Goal: Task Accomplishment & Management: Complete application form

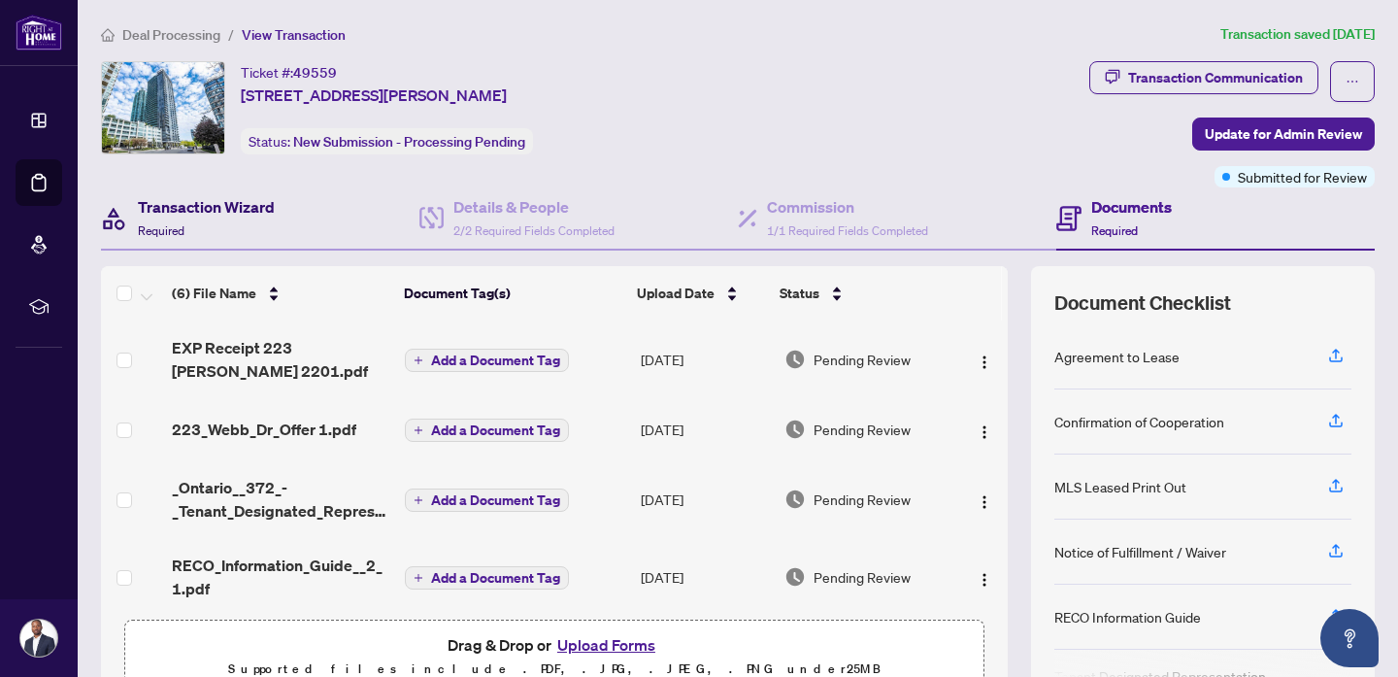
click at [237, 210] on h4 "Transaction Wizard" at bounding box center [206, 206] width 137 height 23
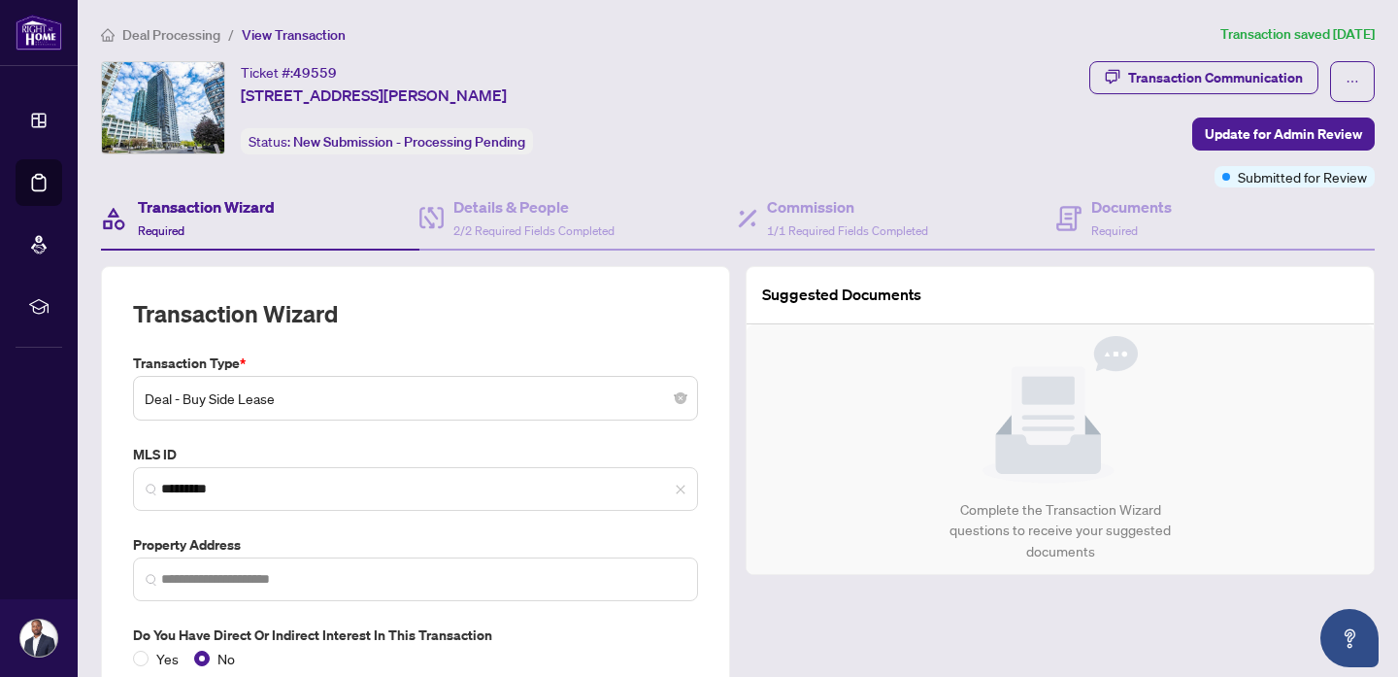
type input "**********"
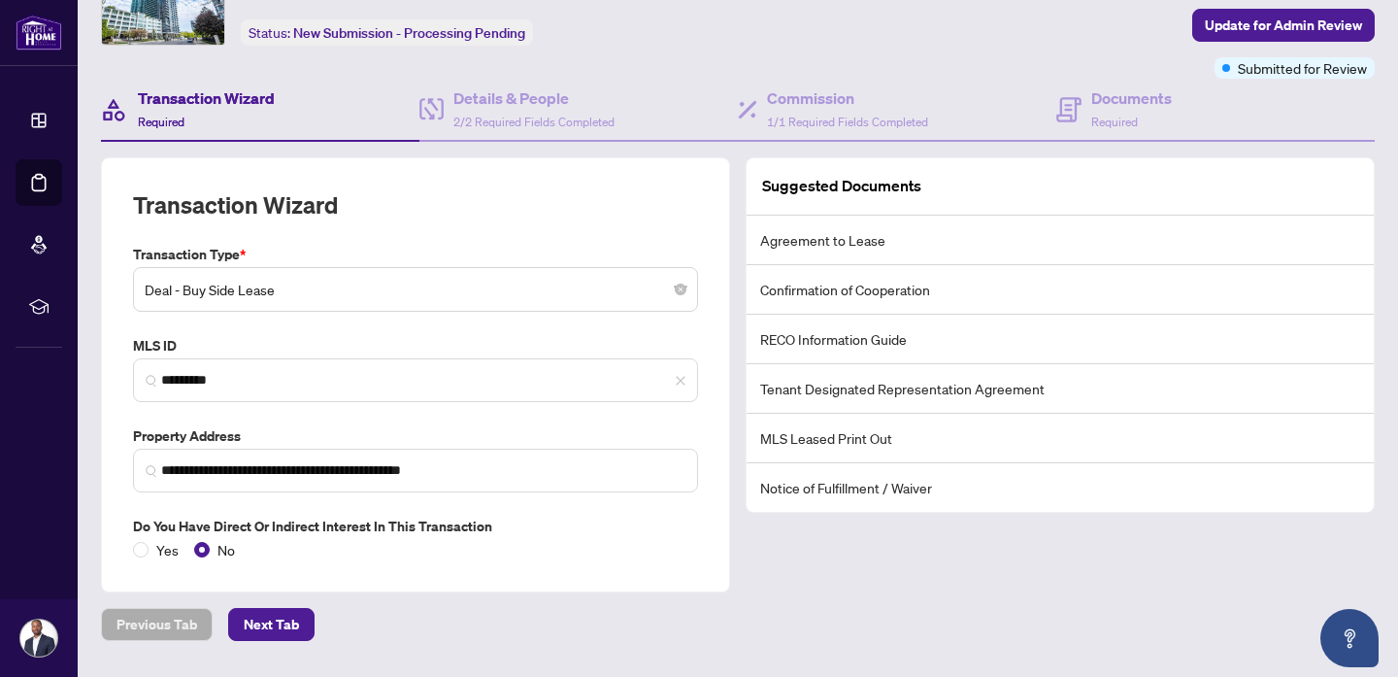
scroll to position [162, 0]
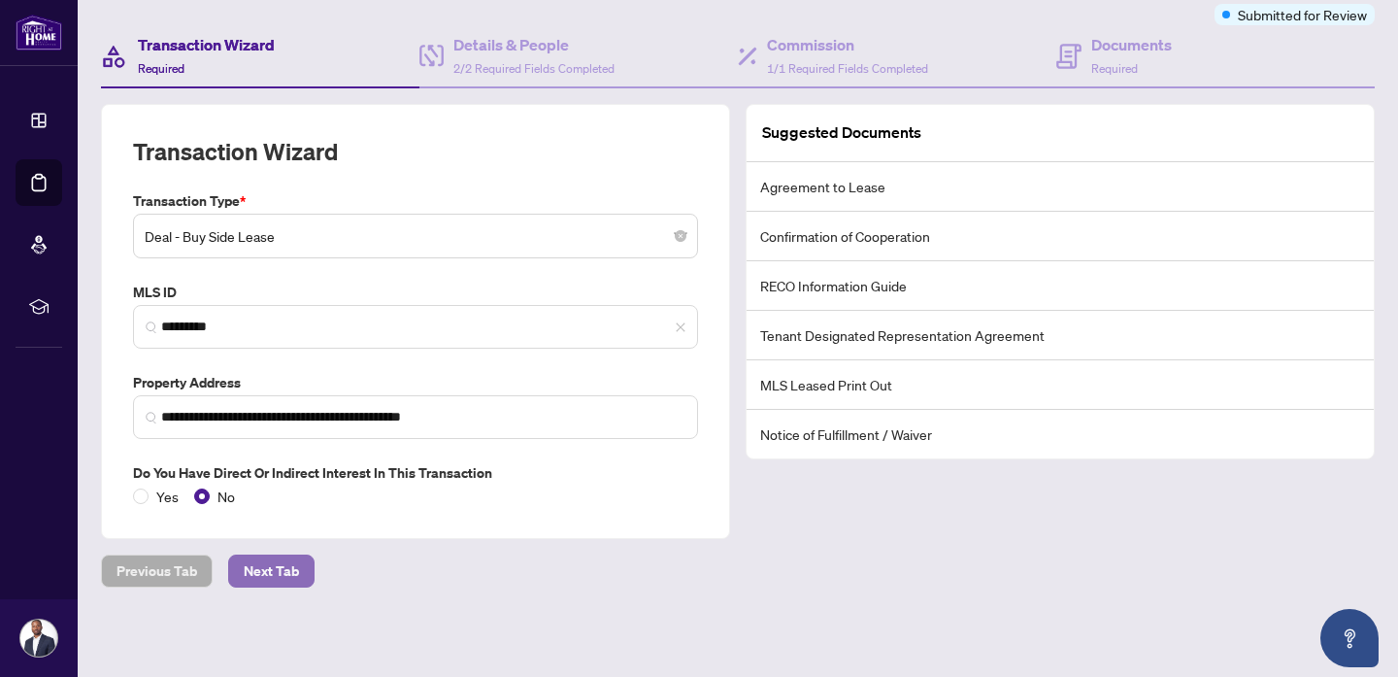
click at [278, 564] on span "Next Tab" at bounding box center [271, 570] width 55 height 31
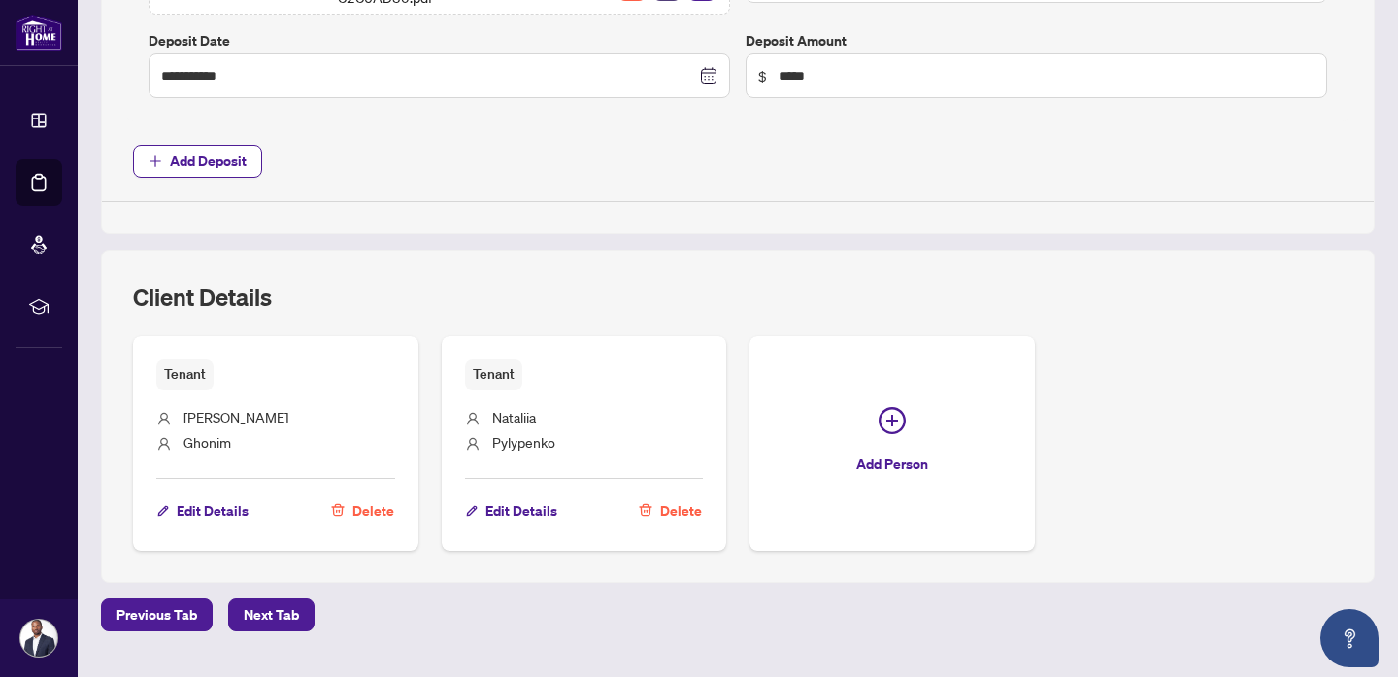
scroll to position [1226, 0]
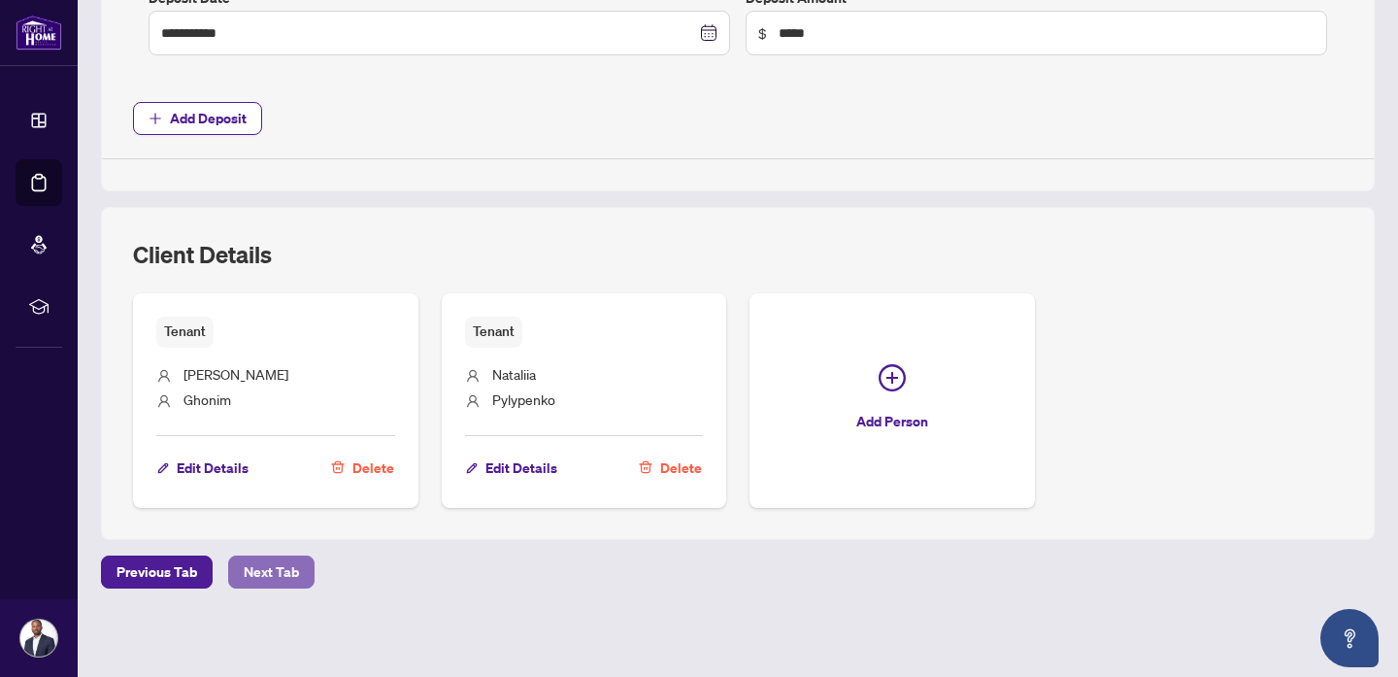
click at [265, 558] on span "Next Tab" at bounding box center [271, 571] width 55 height 31
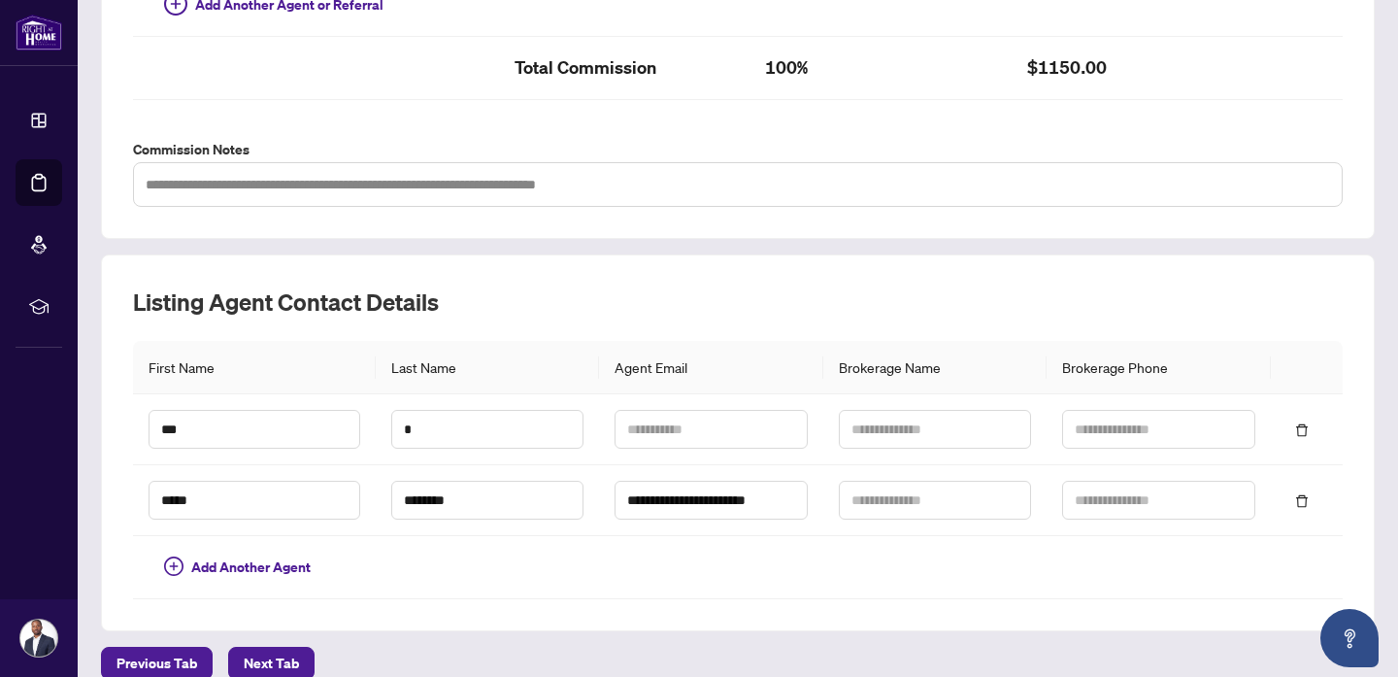
scroll to position [743, 0]
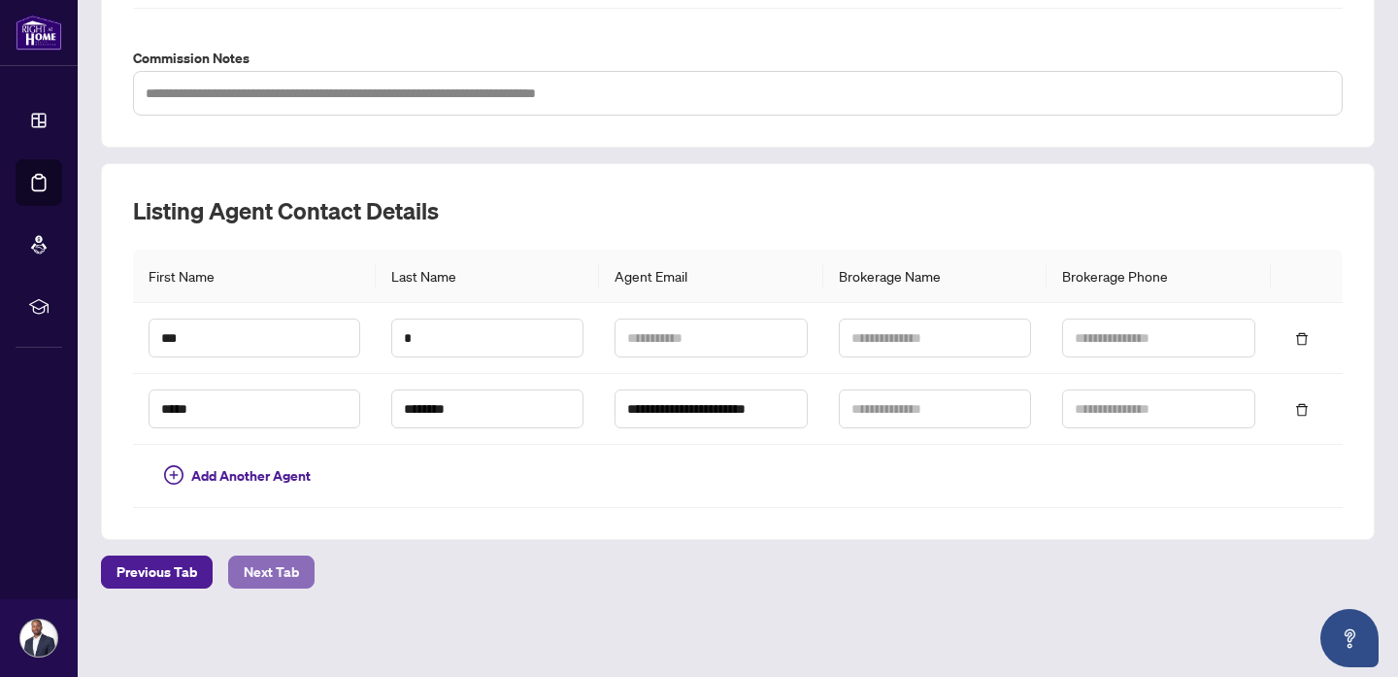
click at [282, 556] on span "Next Tab" at bounding box center [271, 571] width 55 height 31
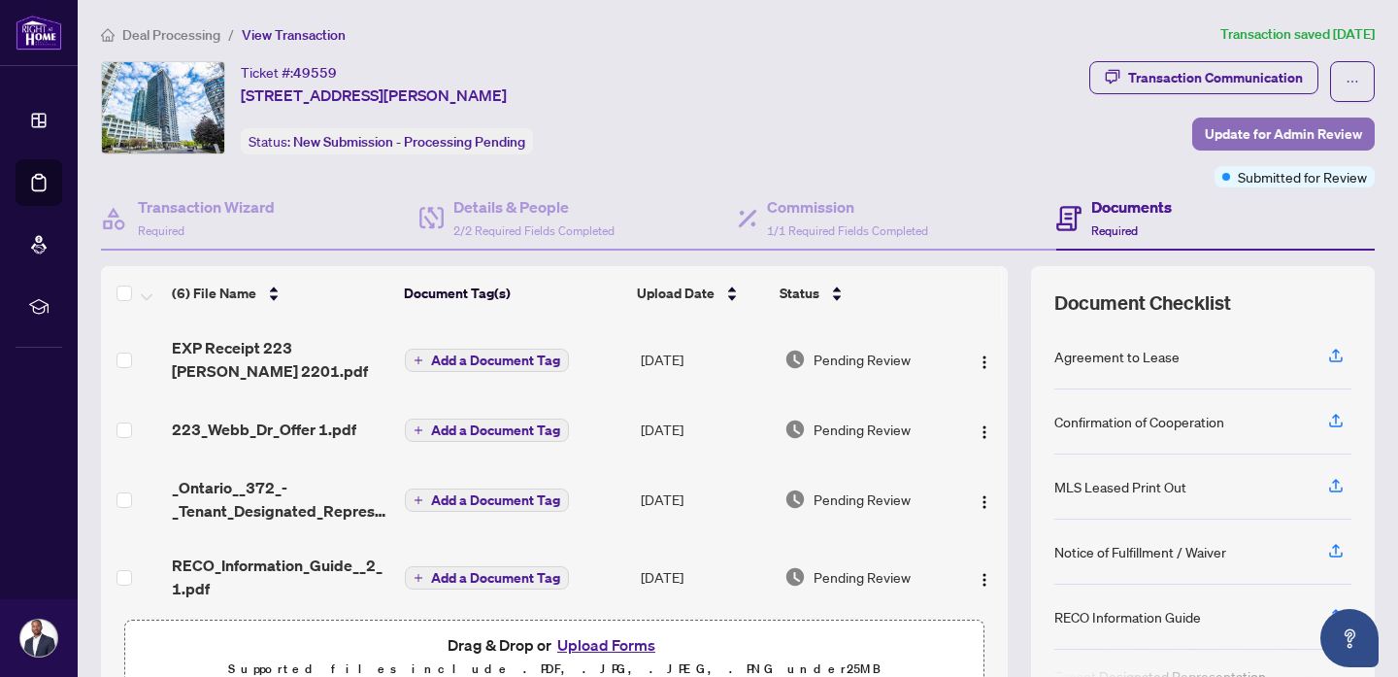
click at [1208, 136] on button "Update for Admin Review" at bounding box center [1283, 133] width 182 height 33
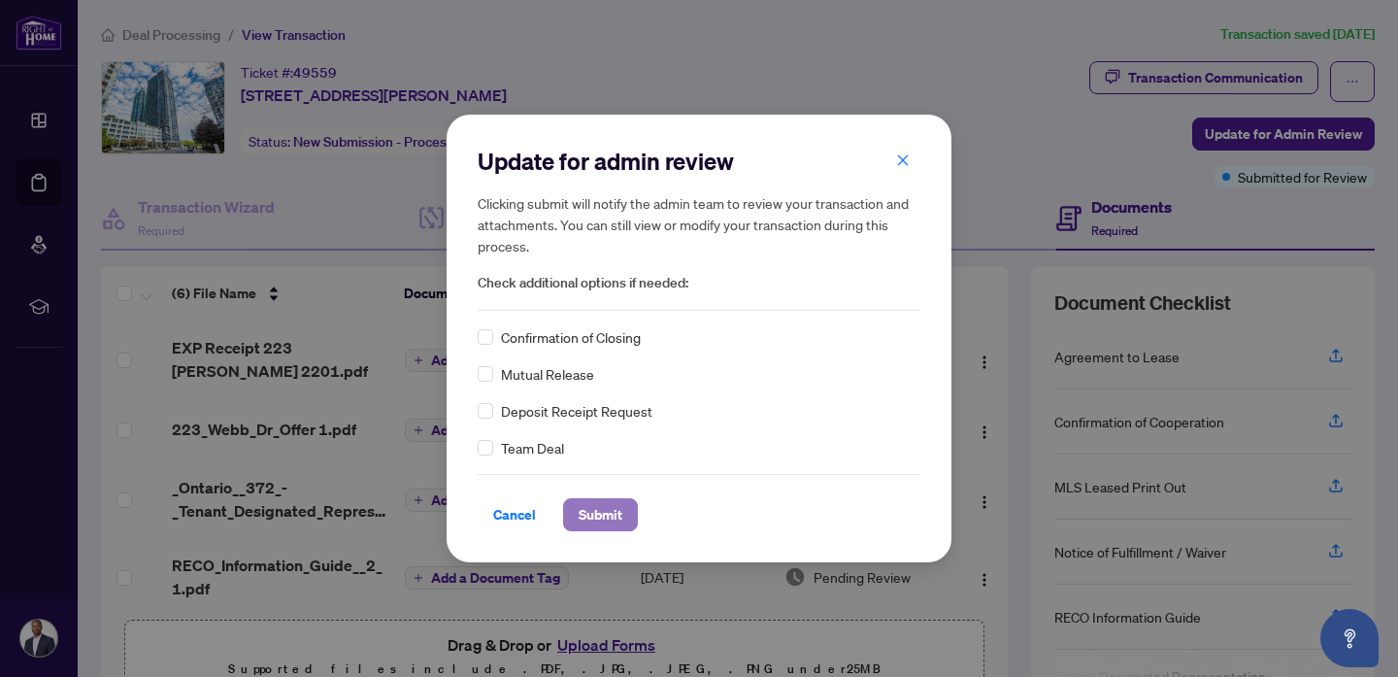
click at [600, 508] on span "Submit" at bounding box center [601, 514] width 44 height 31
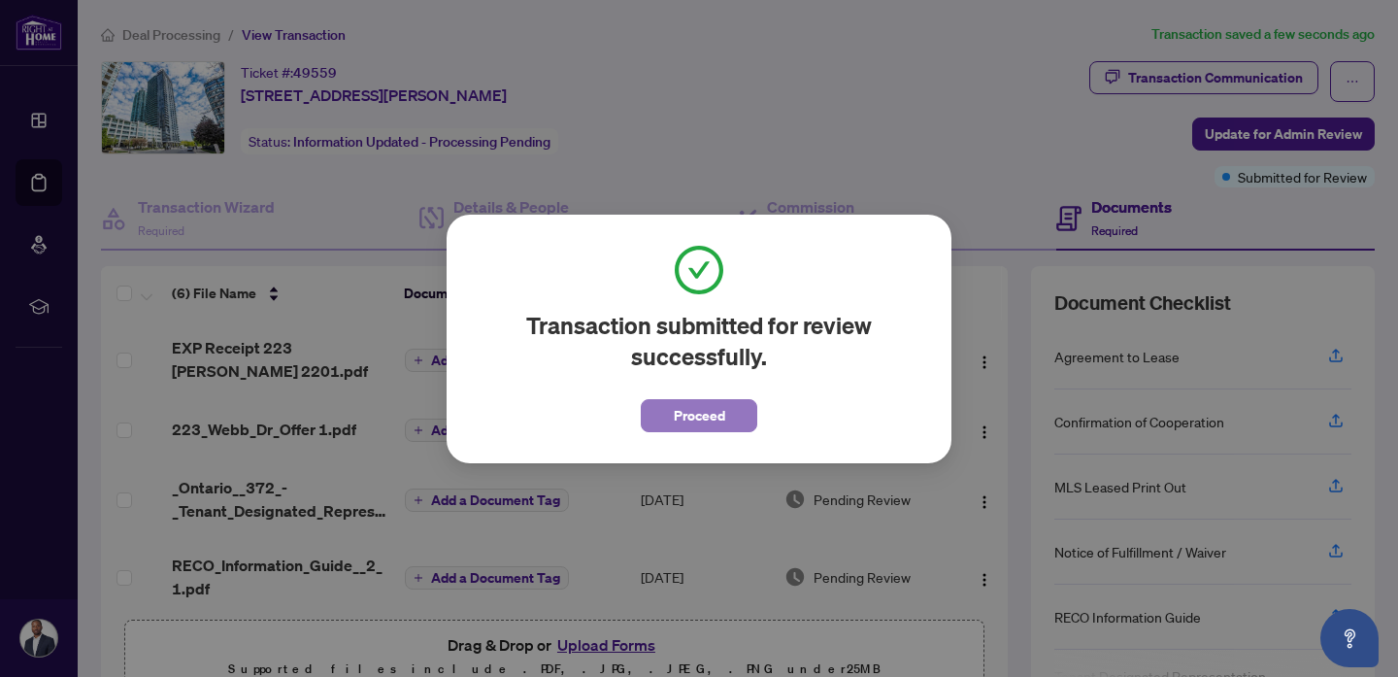
click at [682, 417] on span "Proceed" at bounding box center [699, 415] width 51 height 31
